Goal: Information Seeking & Learning: Check status

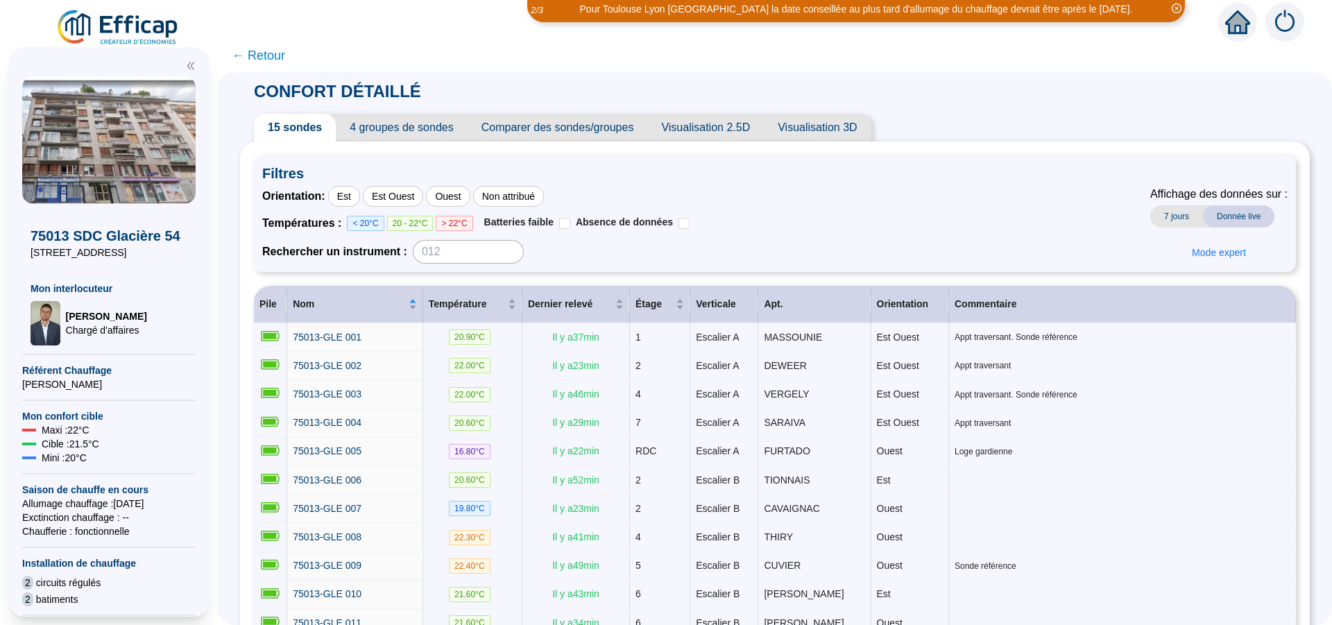
click at [1167, 218] on span "7 jours" at bounding box center [1176, 216] width 53 height 22
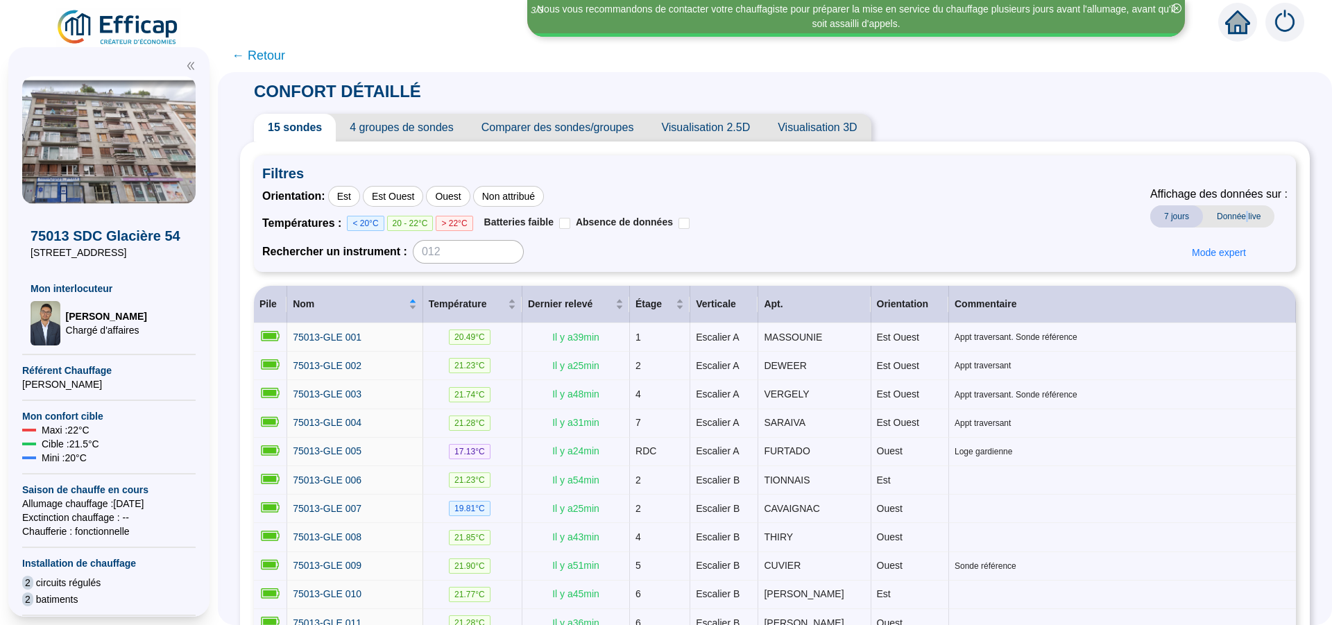
click at [1239, 216] on span "Donnée live" at bounding box center [1238, 216] width 71 height 22
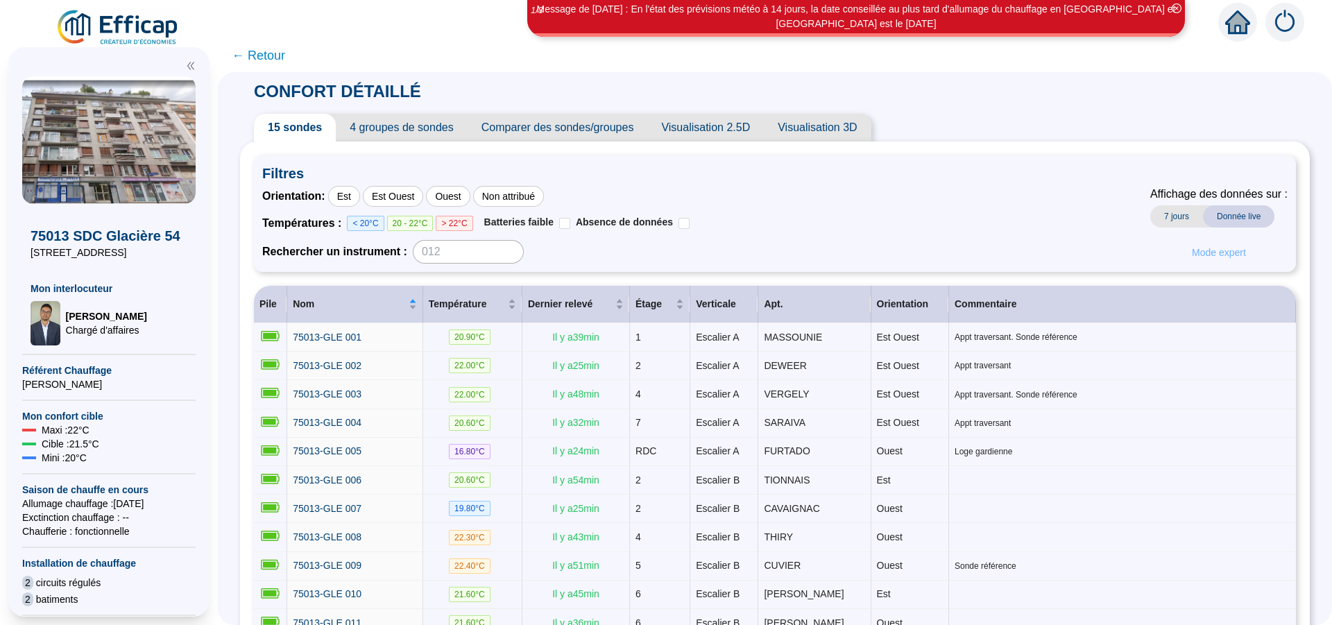
click at [1217, 253] on span "Mode expert" at bounding box center [1219, 253] width 54 height 15
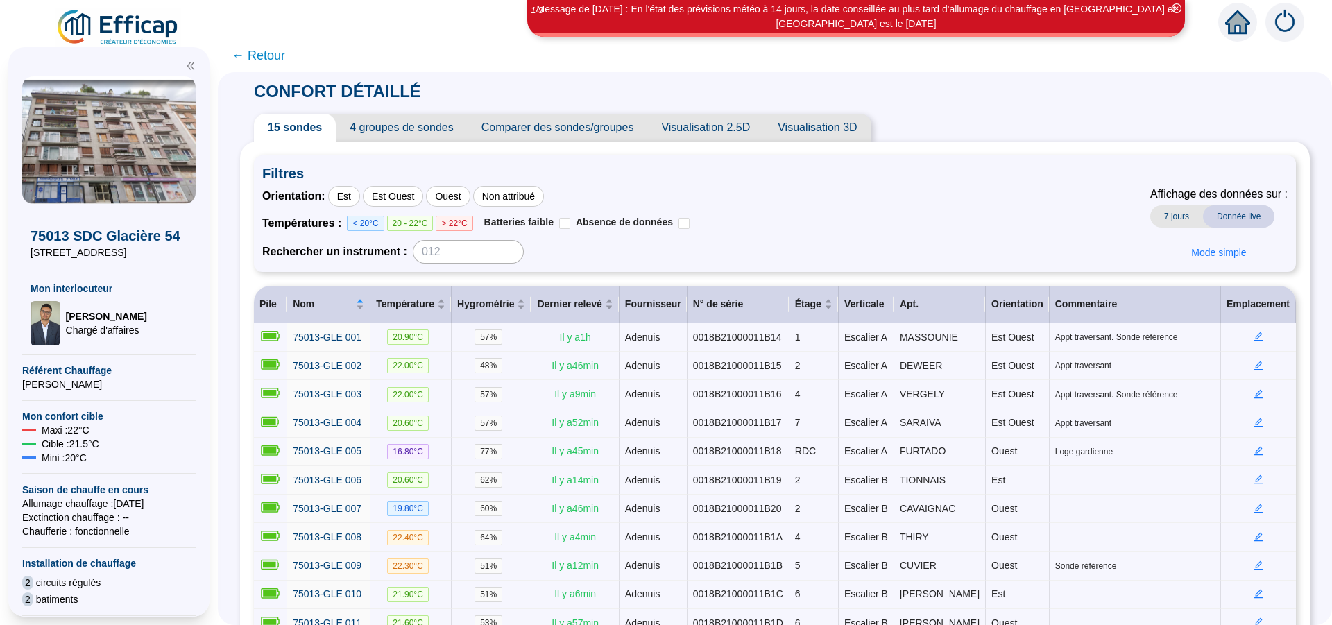
click at [274, 58] on span "← Retour" at bounding box center [258, 55] width 53 height 19
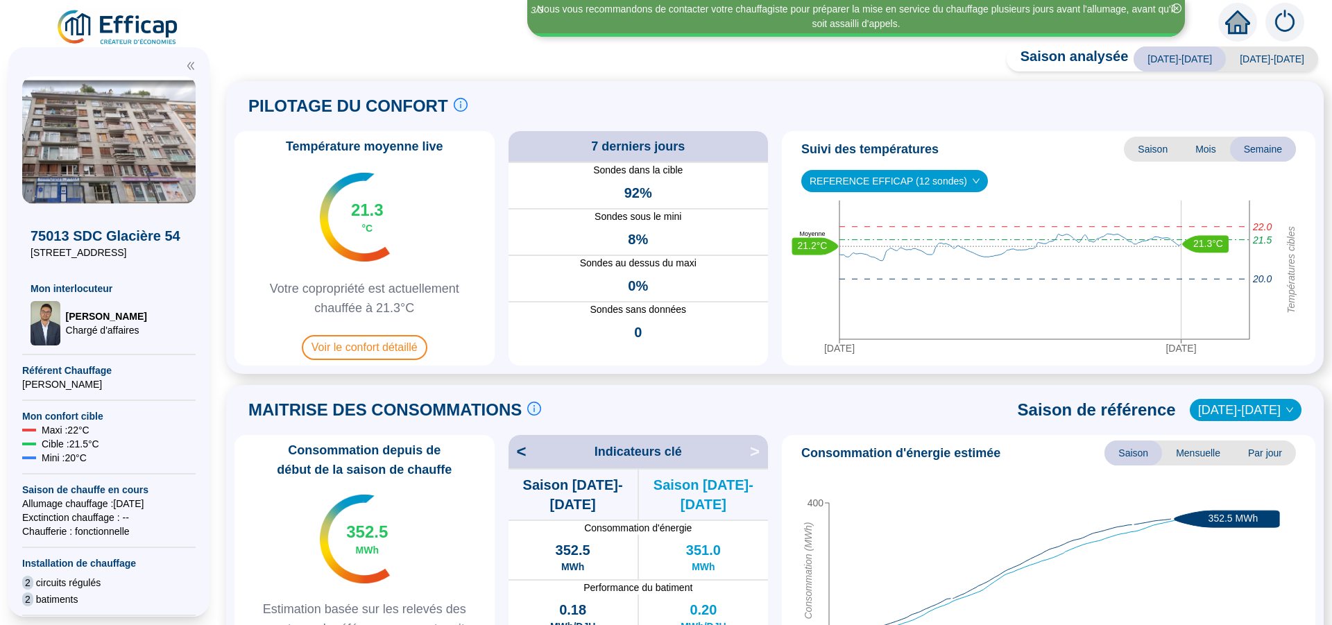
click at [1239, 19] on icon "home" at bounding box center [1237, 21] width 25 height 19
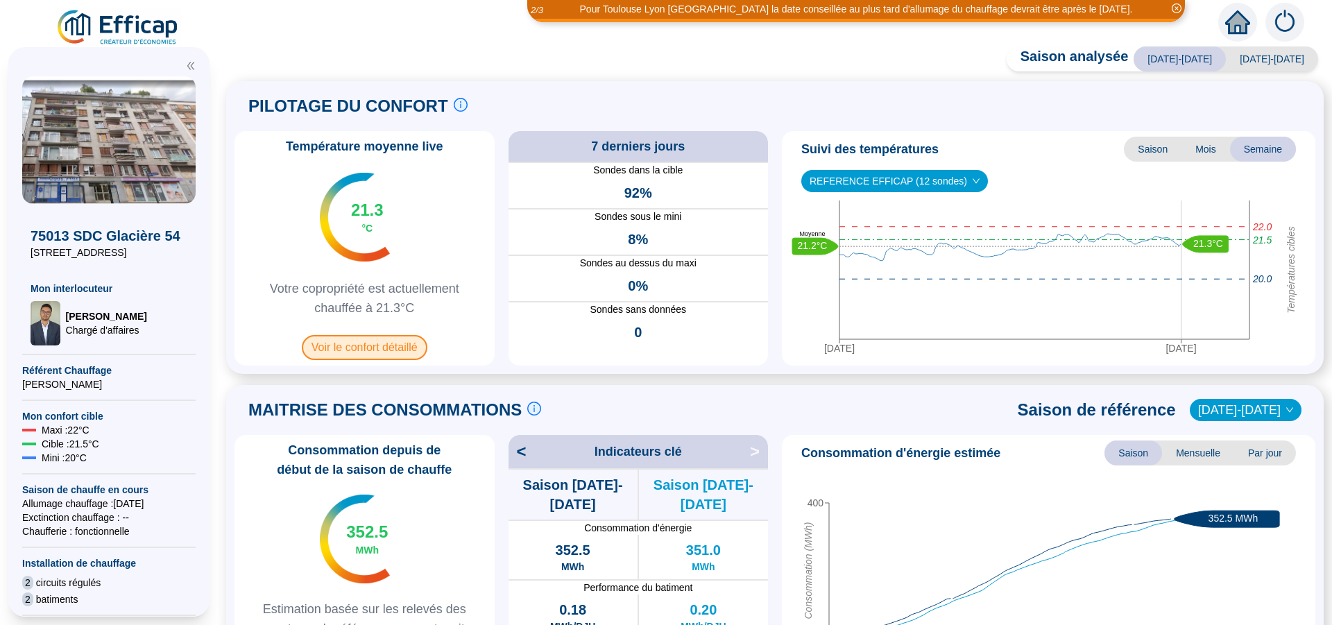
click at [385, 348] on span "Voir le confort détaillé" at bounding box center [365, 347] width 126 height 25
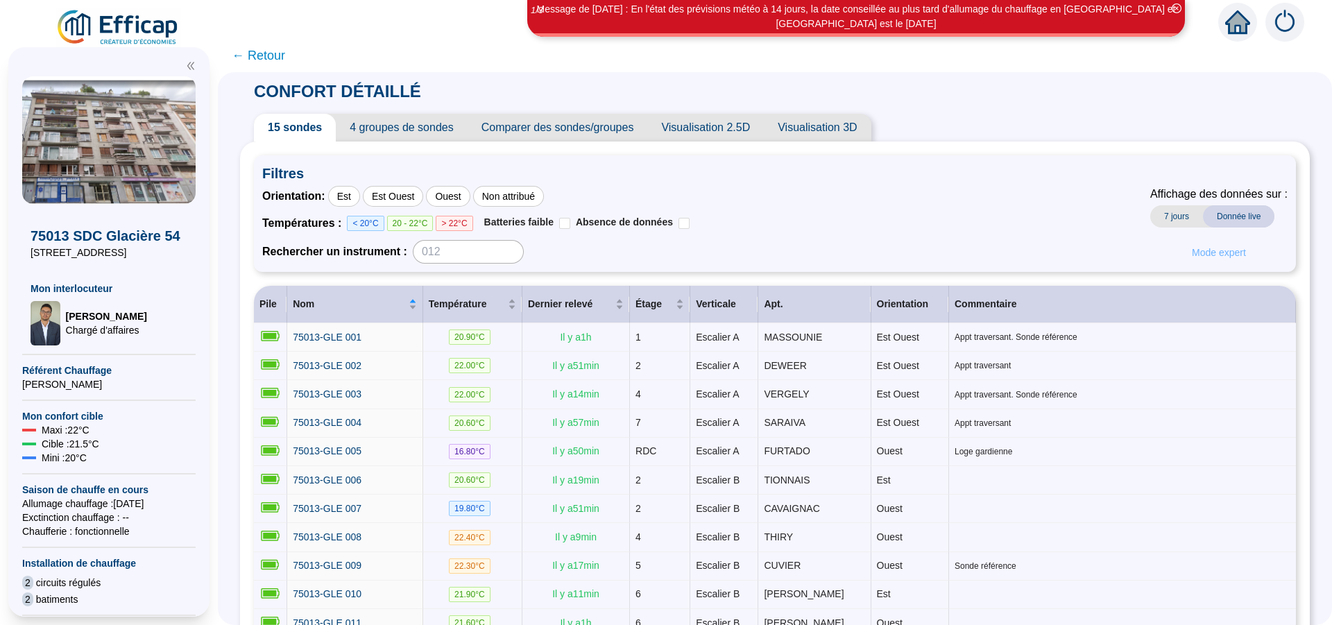
click at [1208, 253] on span "Mode expert" at bounding box center [1219, 253] width 54 height 15
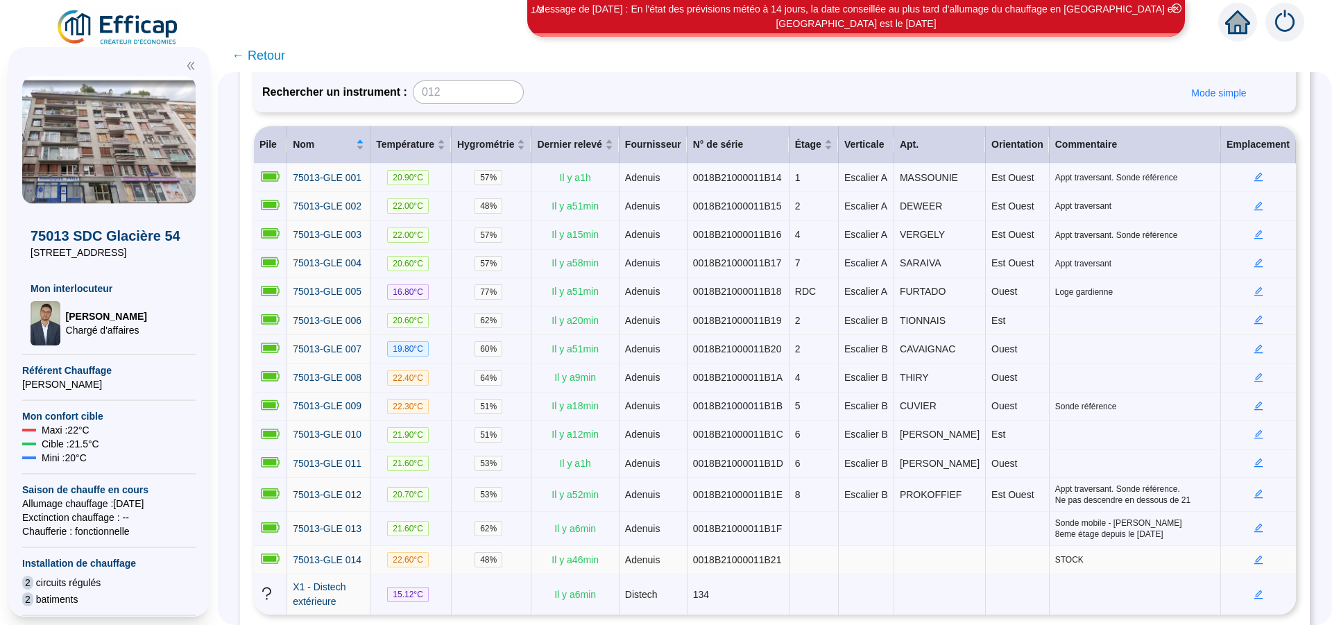
scroll to position [230, 0]
